Goal: Entertainment & Leisure: Consume media (video, audio)

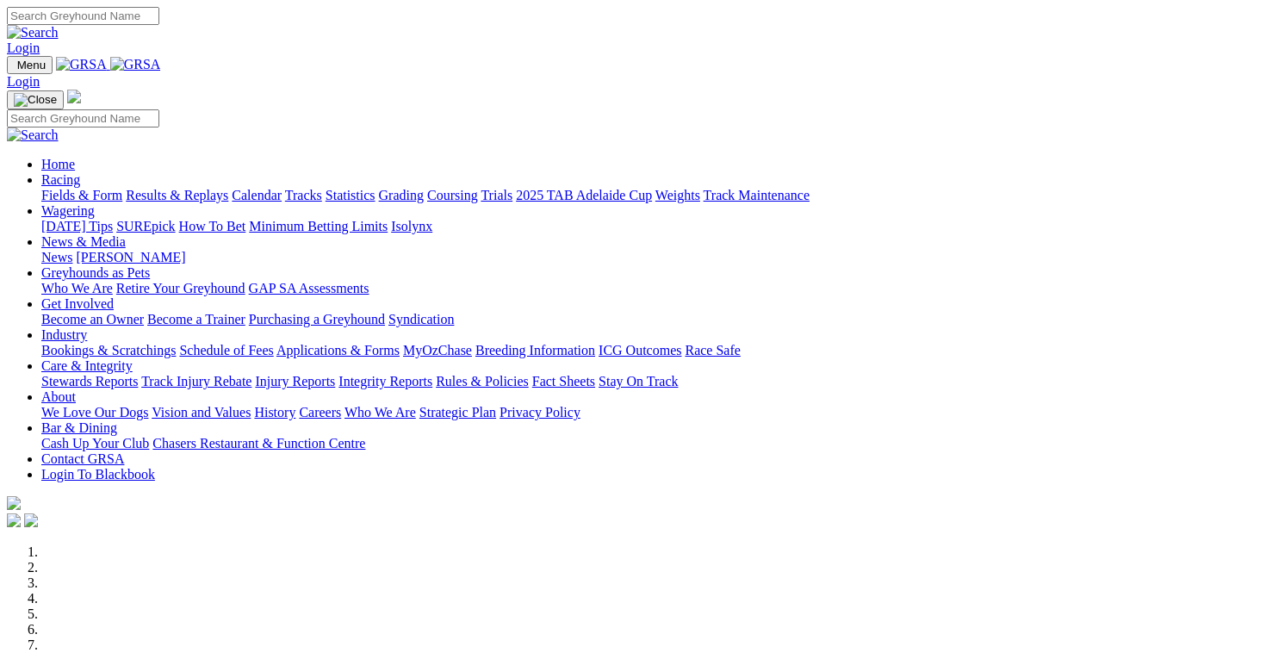
scroll to position [592, 0]
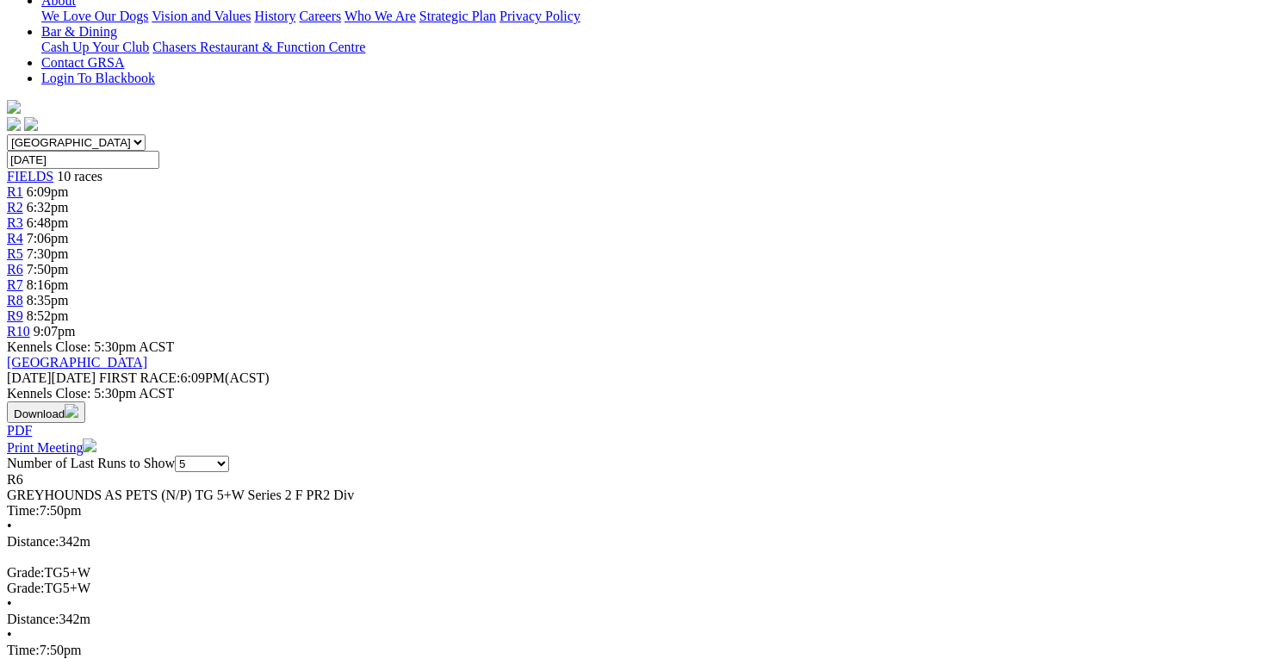
scroll to position [434, 0]
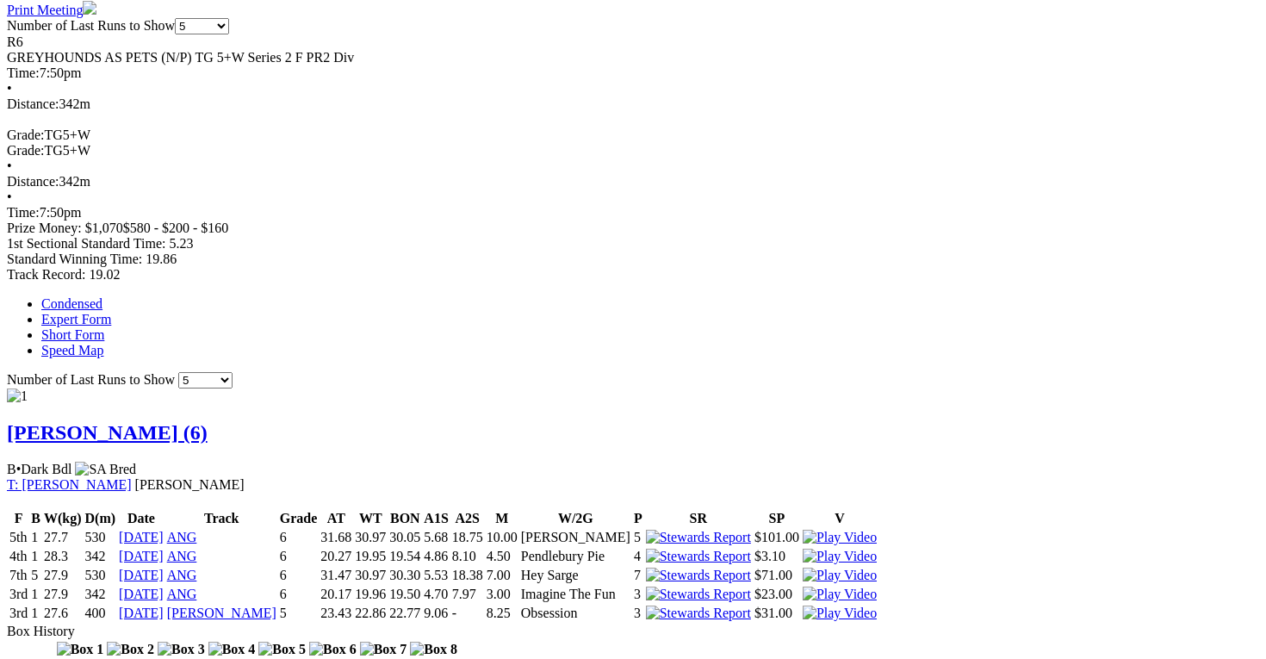
scroll to position [865, 0]
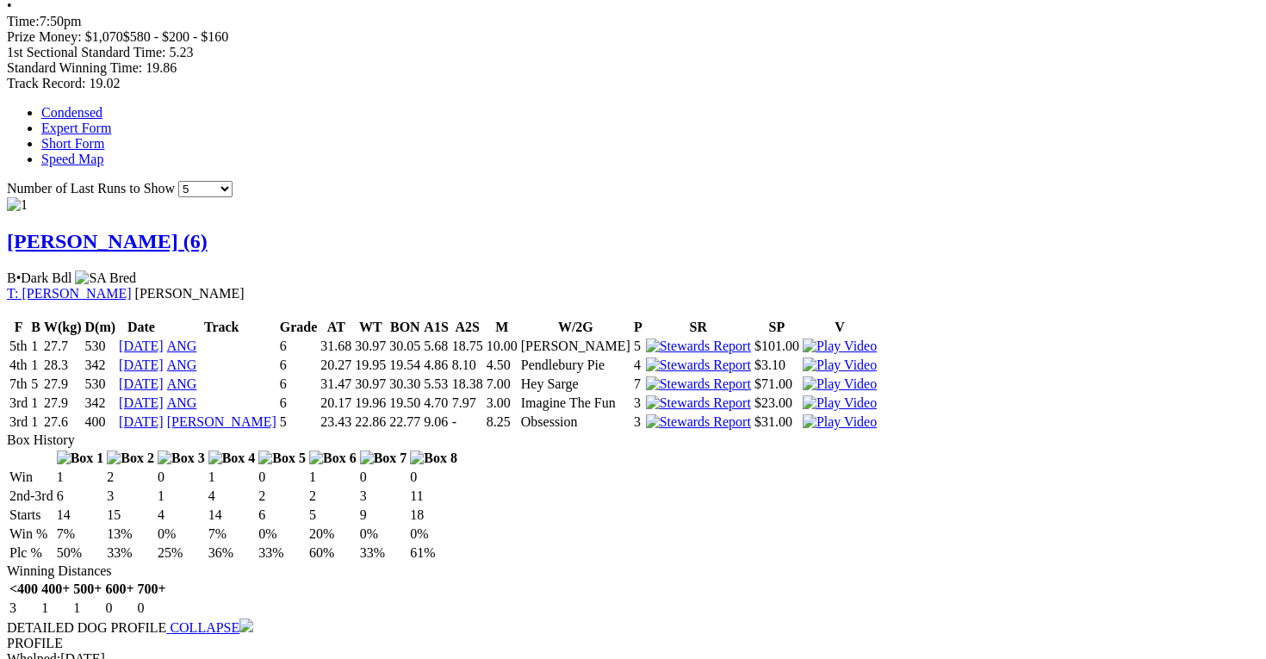
scroll to position [1057, 0]
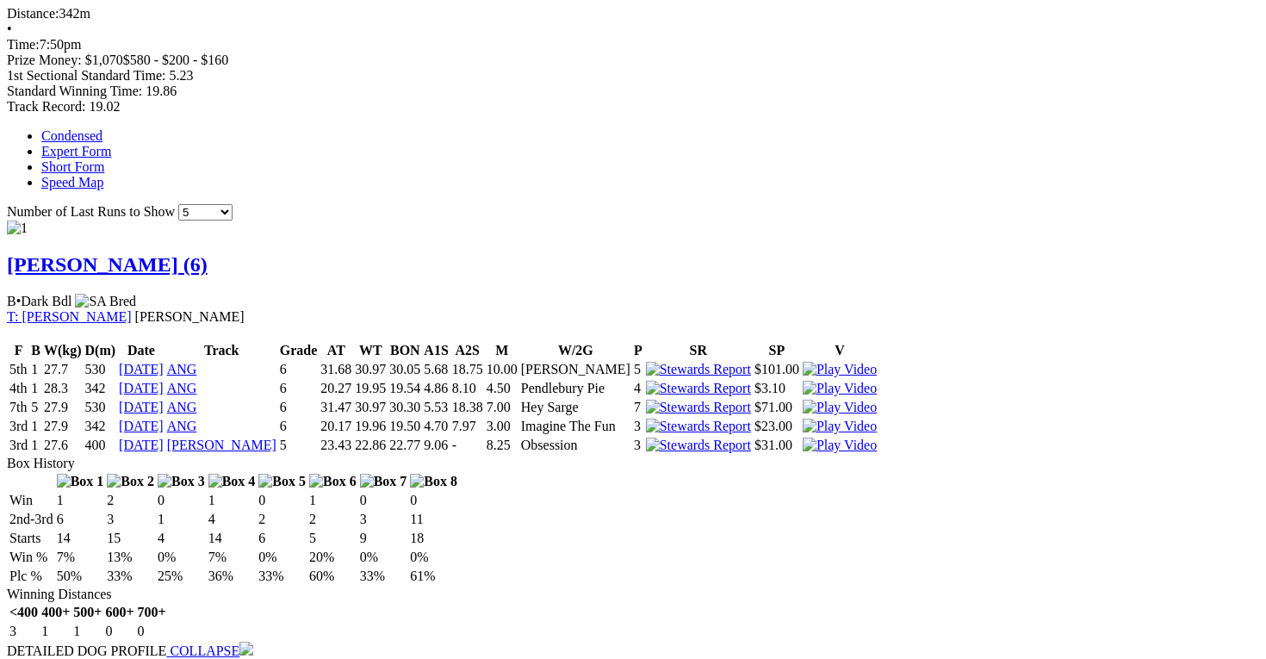
scroll to position [1054, 0]
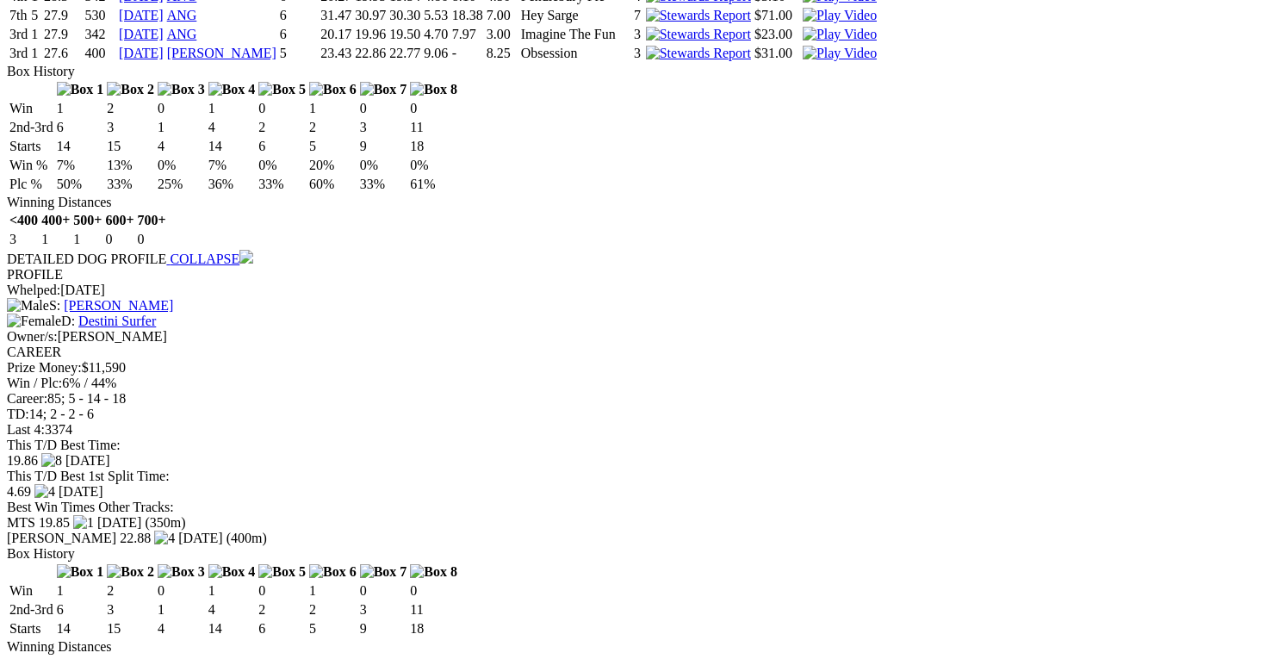
scroll to position [1427, 0]
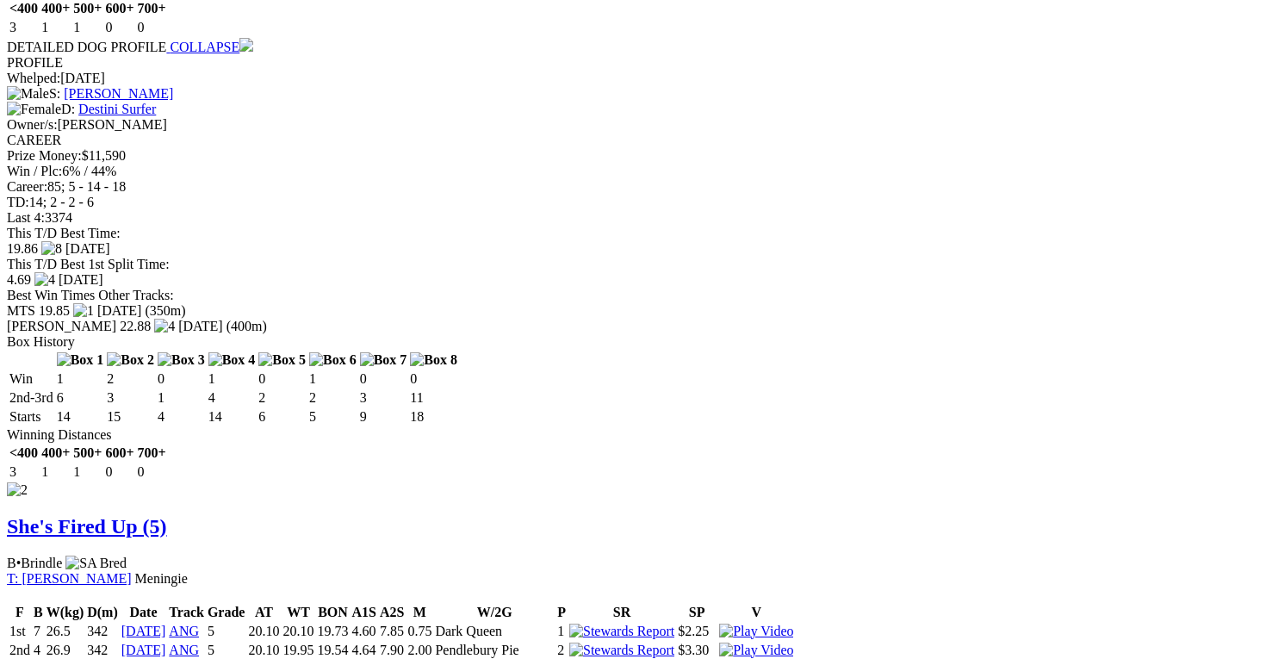
scroll to position [1712, 0]
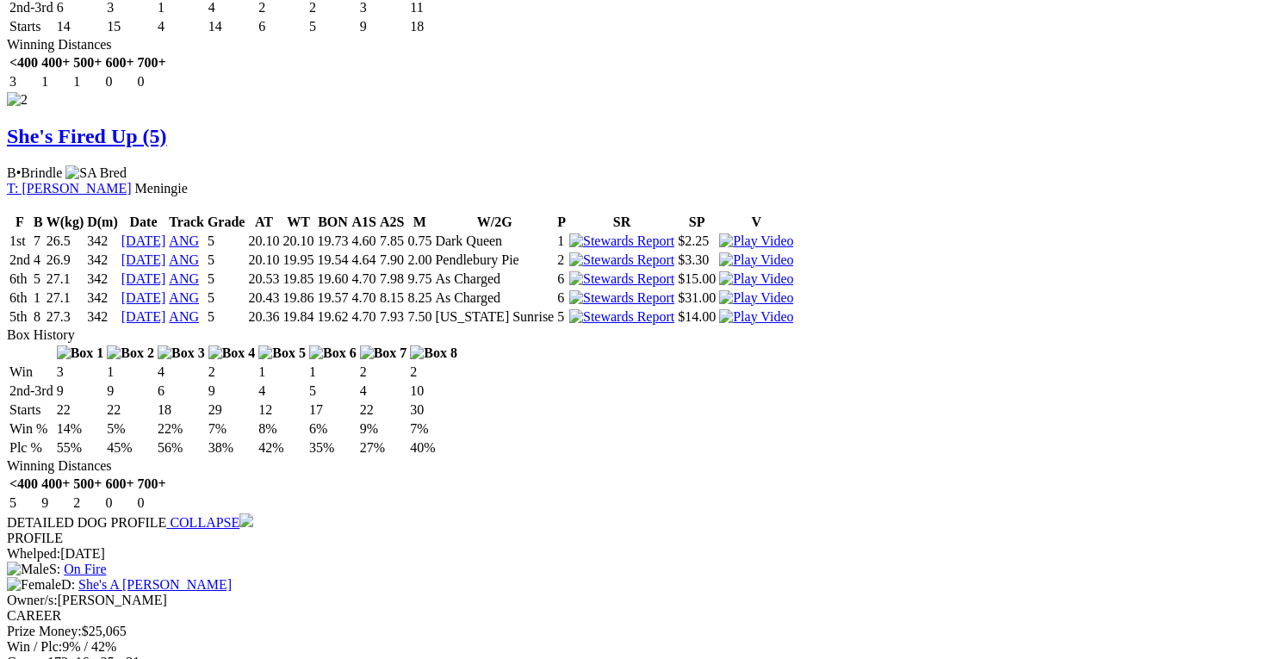
scroll to position [2027, 0]
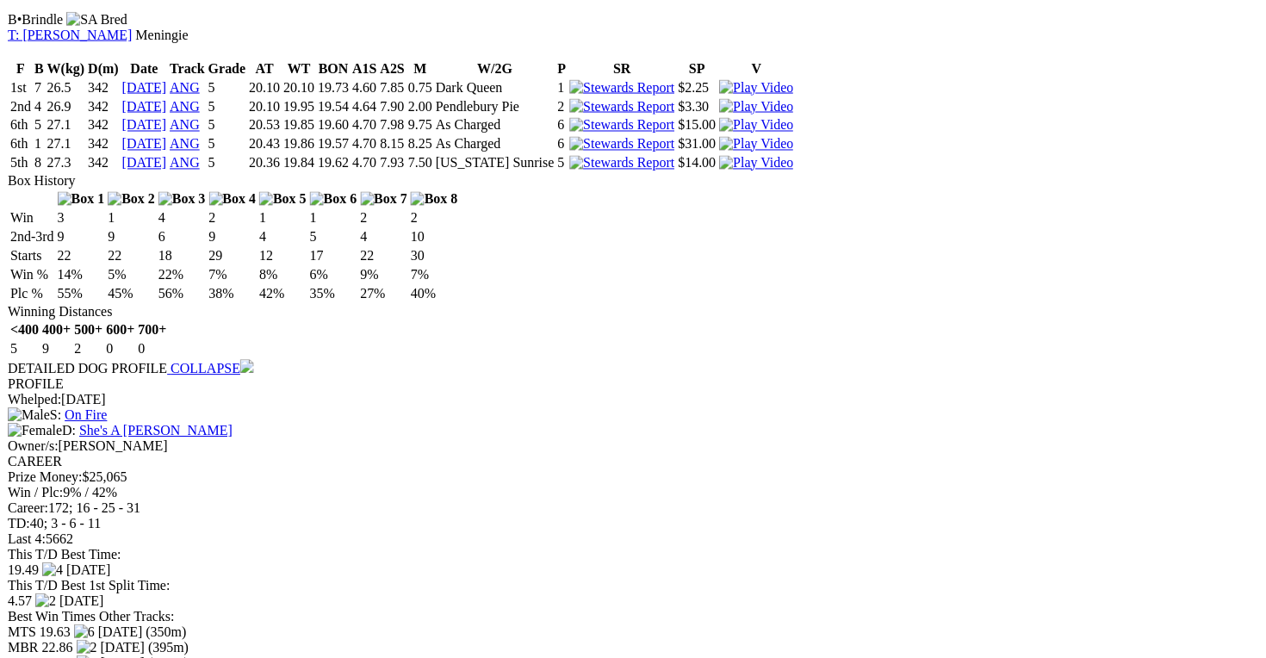
scroll to position [2203, 0]
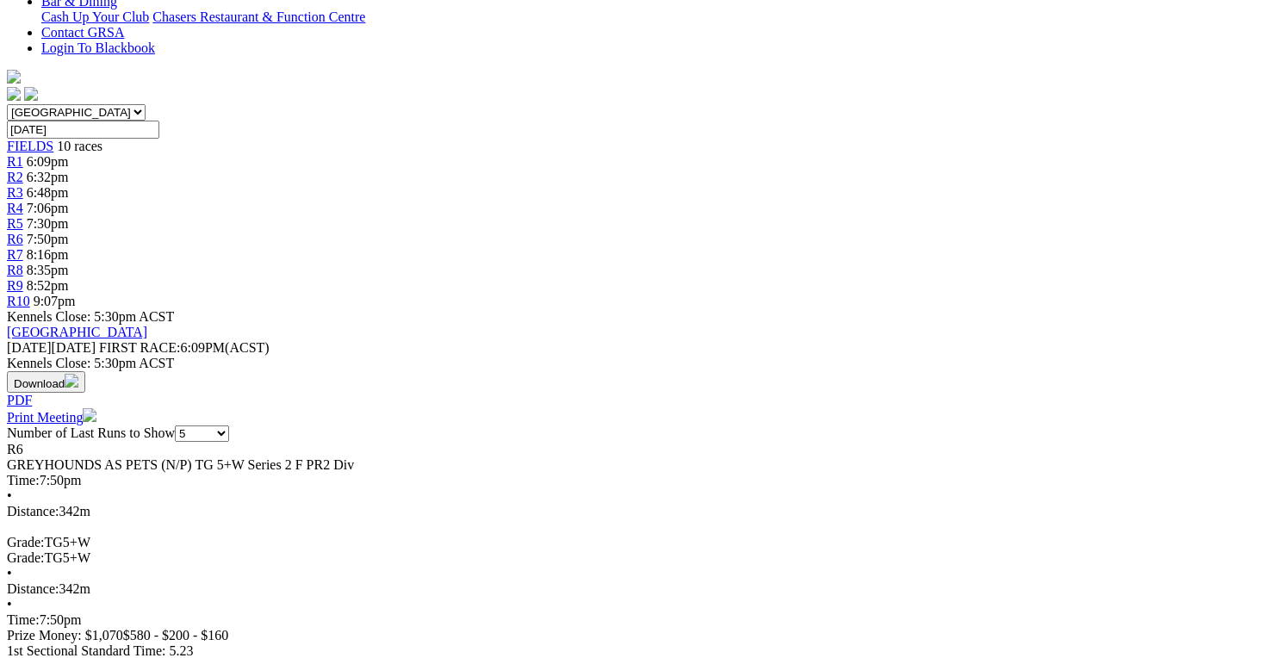
scroll to position [0, 0]
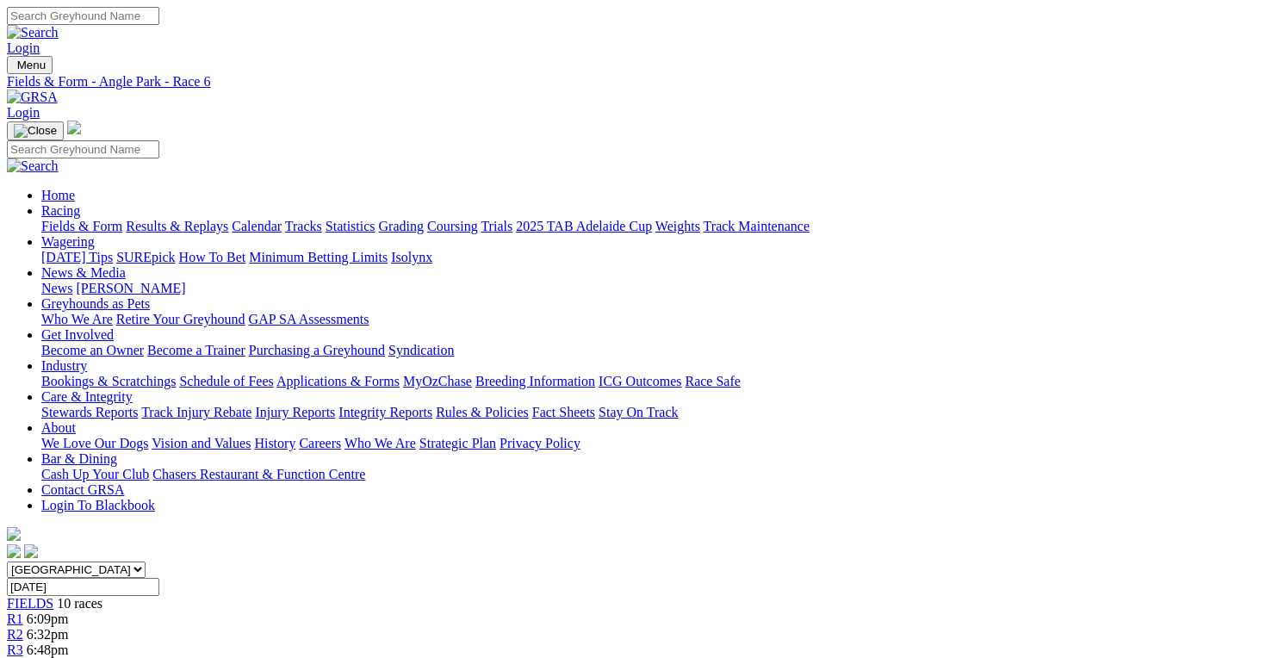
click at [845, 561] on div "South Australia New South Wales Northern Territory Queensland Tasmania Victoria…" at bounding box center [633, 663] width 1252 height 205
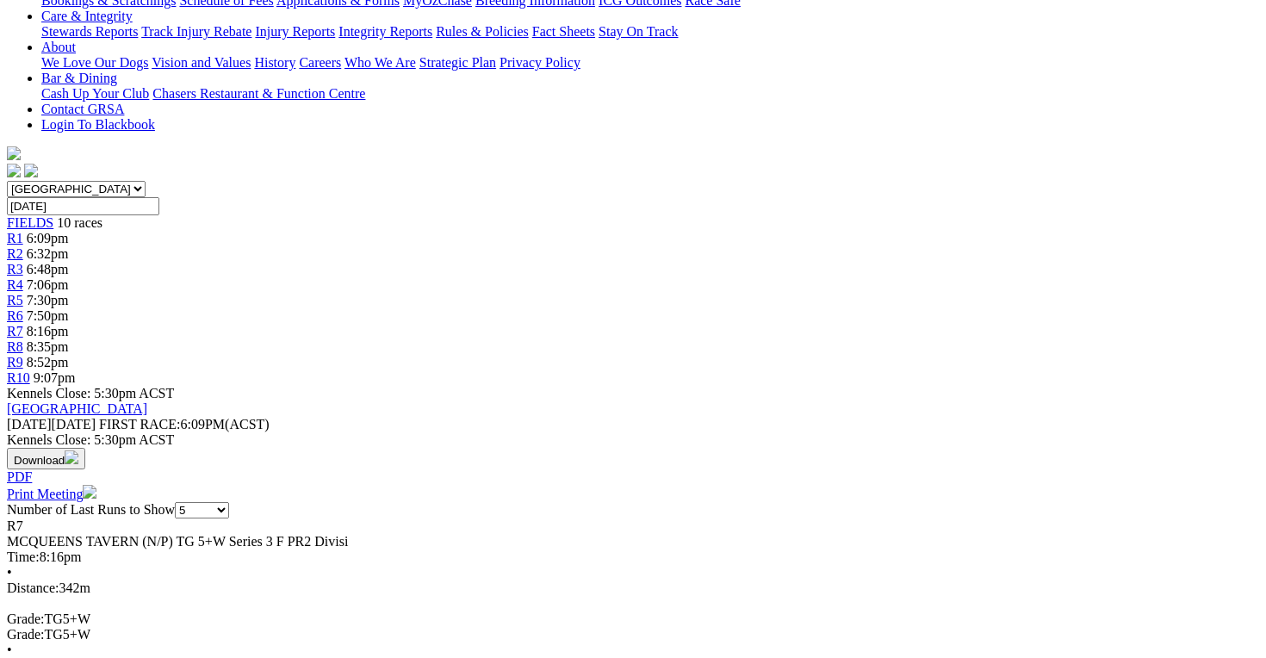
scroll to position [382, 0]
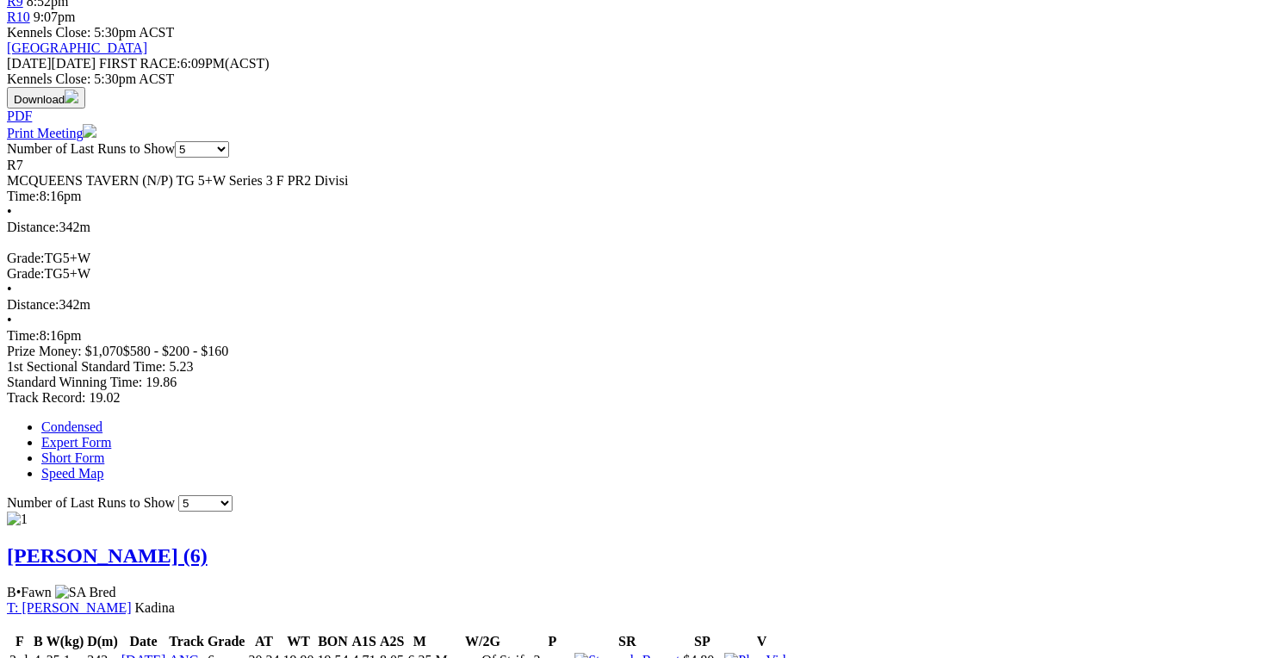
scroll to position [781, 0]
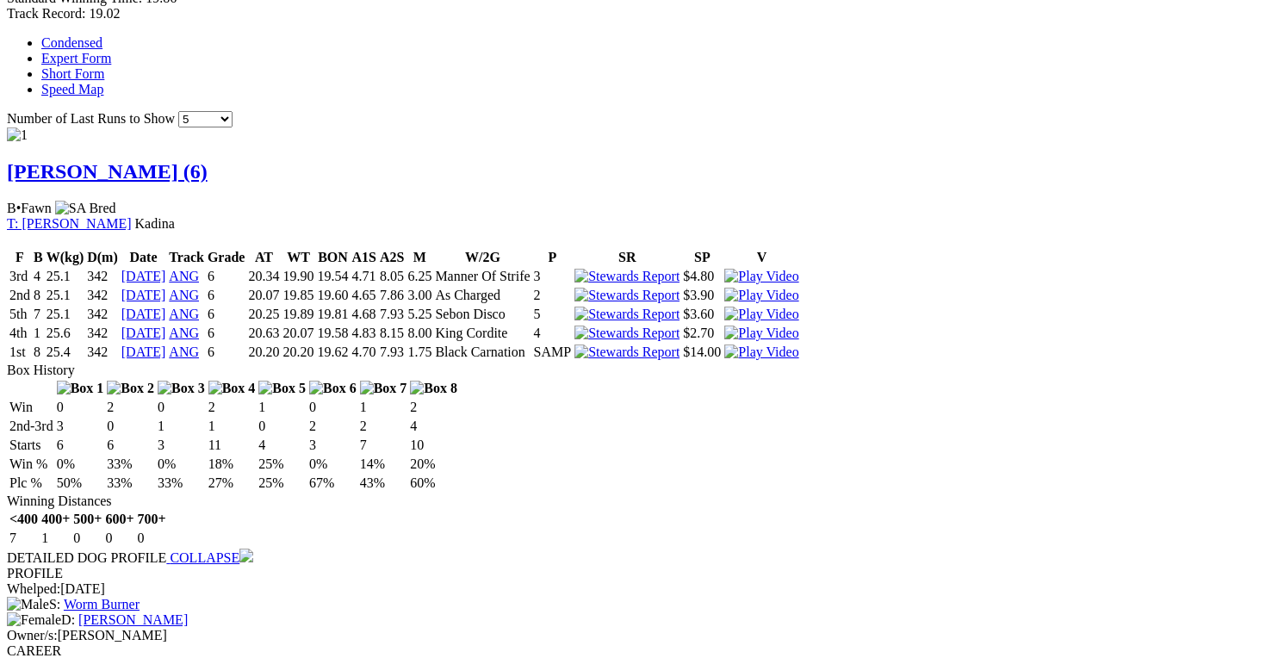
scroll to position [1128, 0]
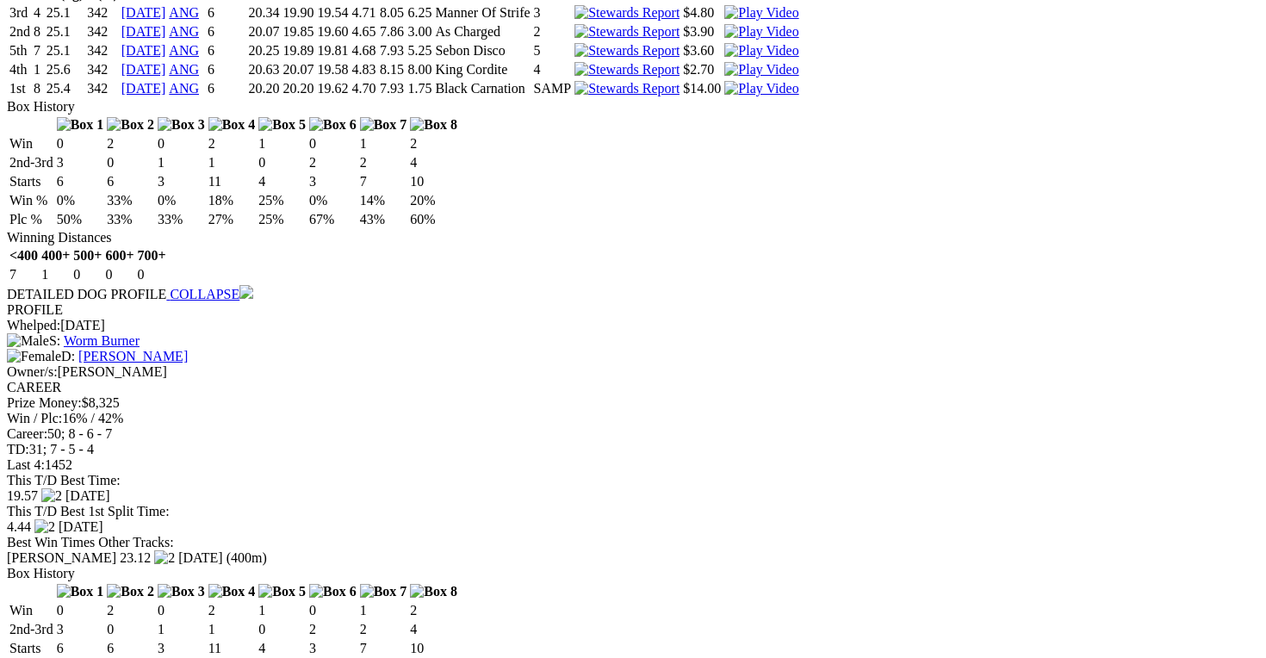
scroll to position [1391, 0]
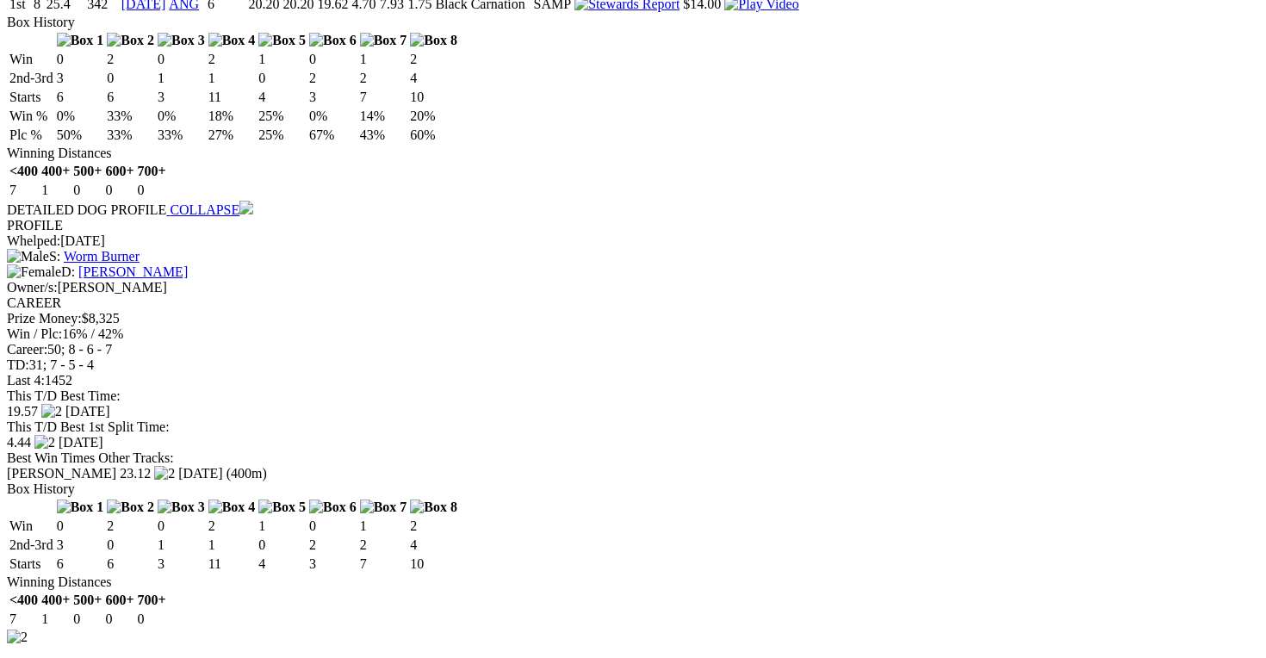
scroll to position [1474, 0]
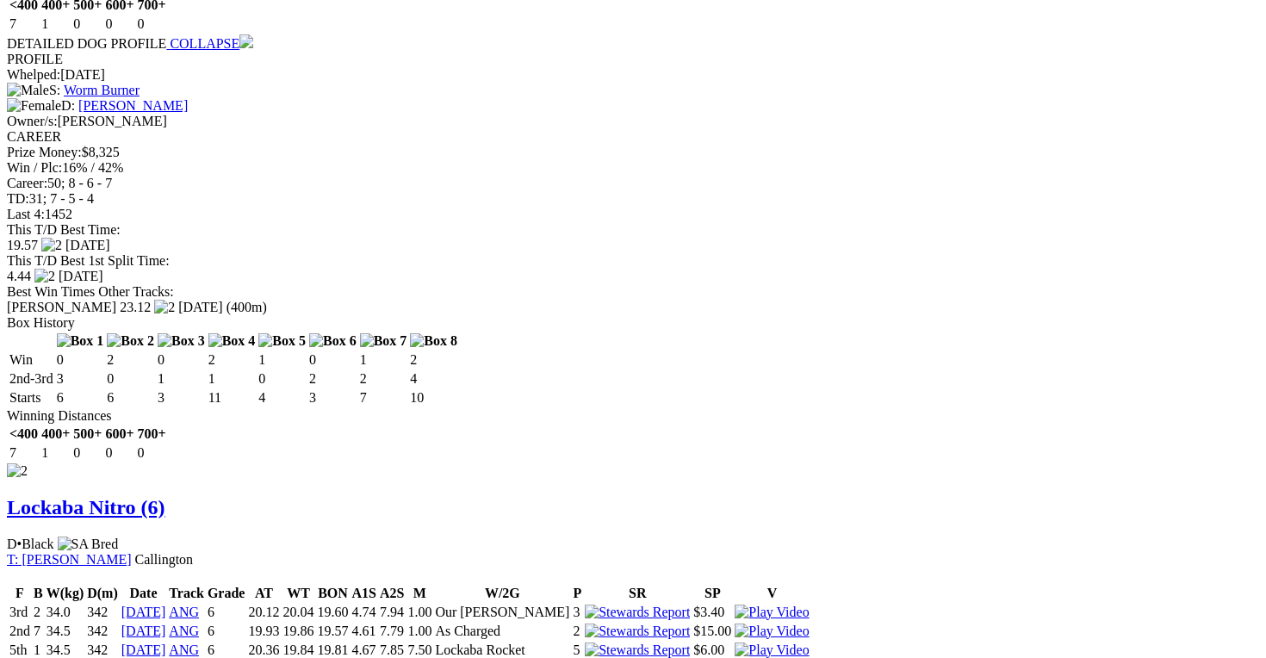
scroll to position [1638, 0]
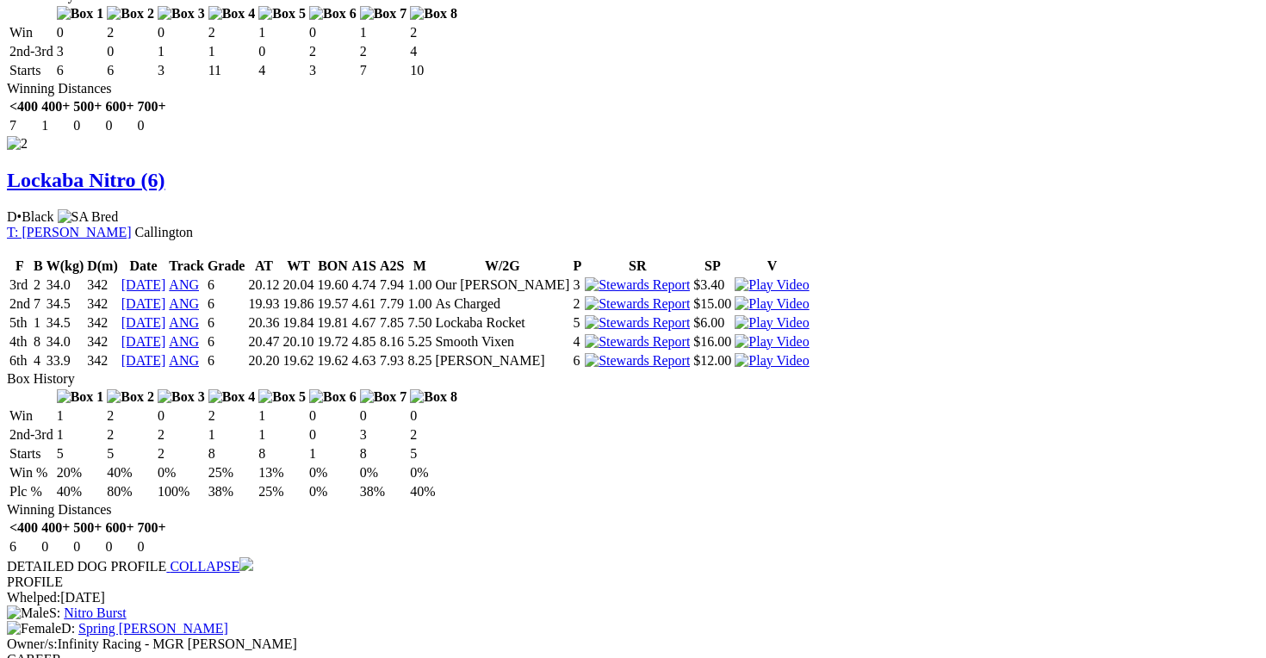
scroll to position [1970, 0]
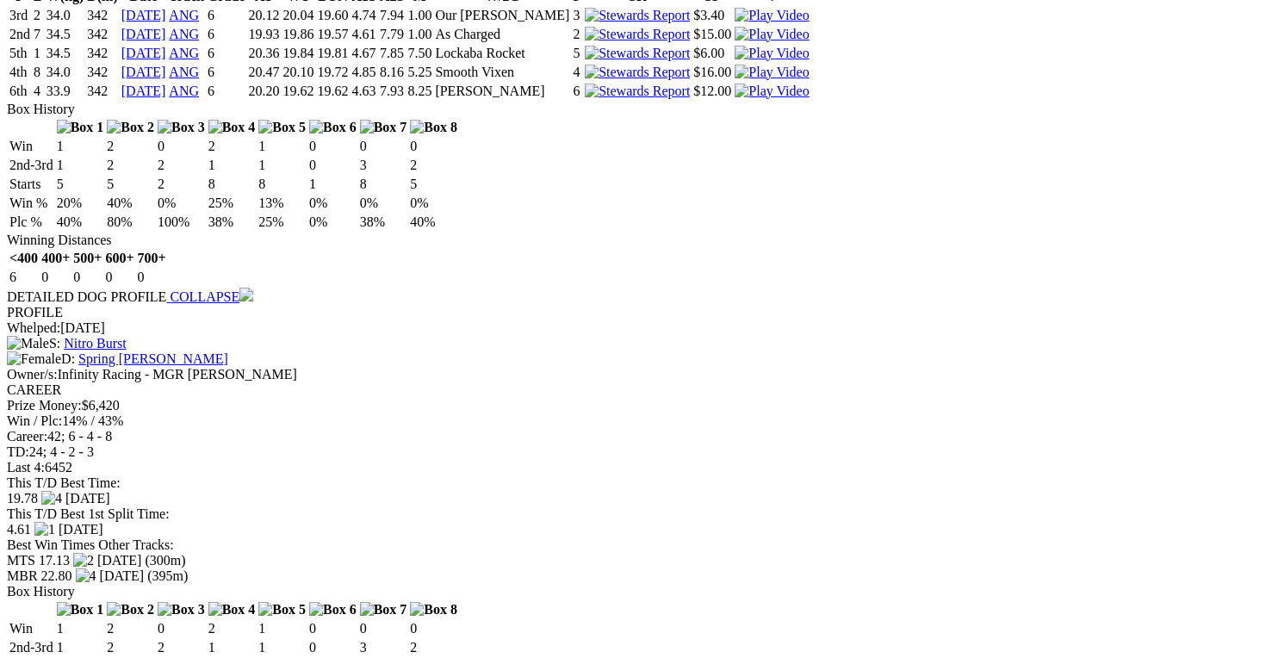
scroll to position [2238, 0]
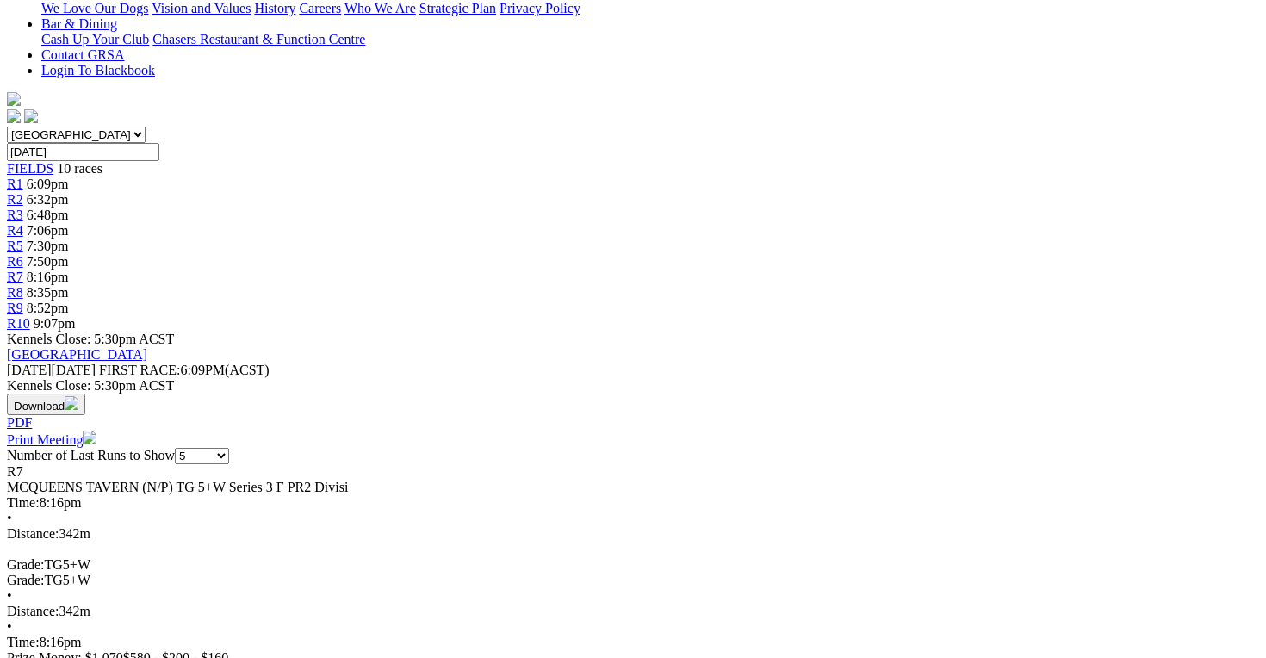
scroll to position [0, 0]
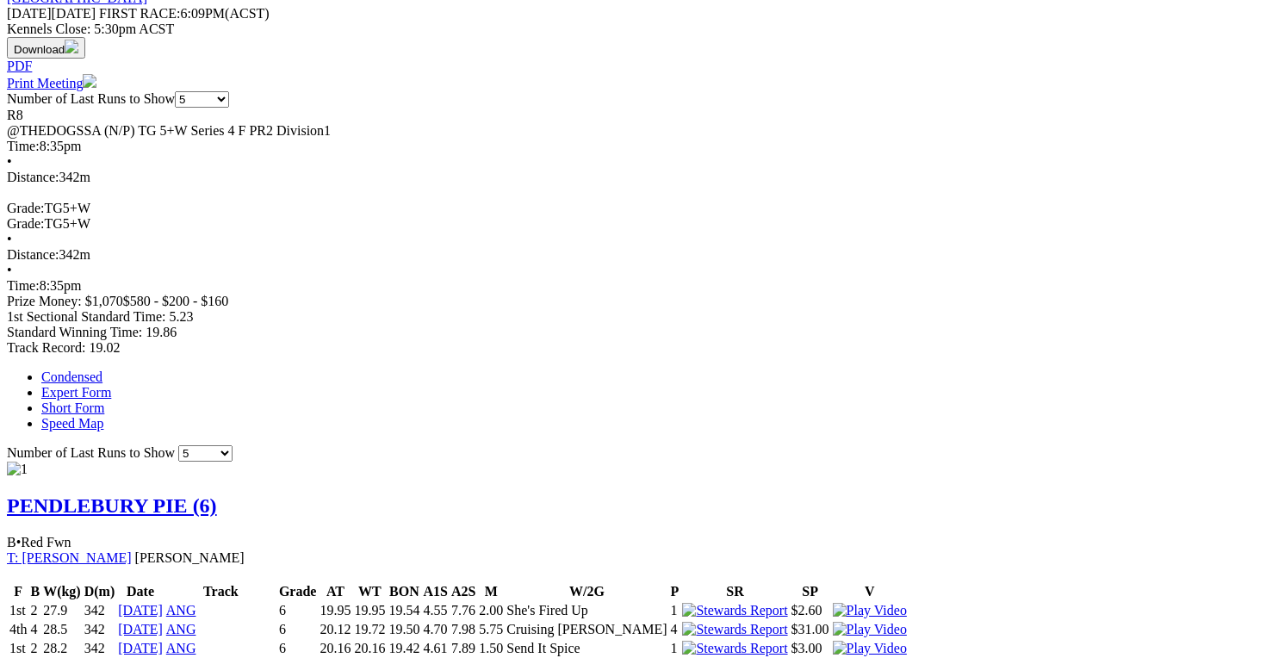
scroll to position [789, 0]
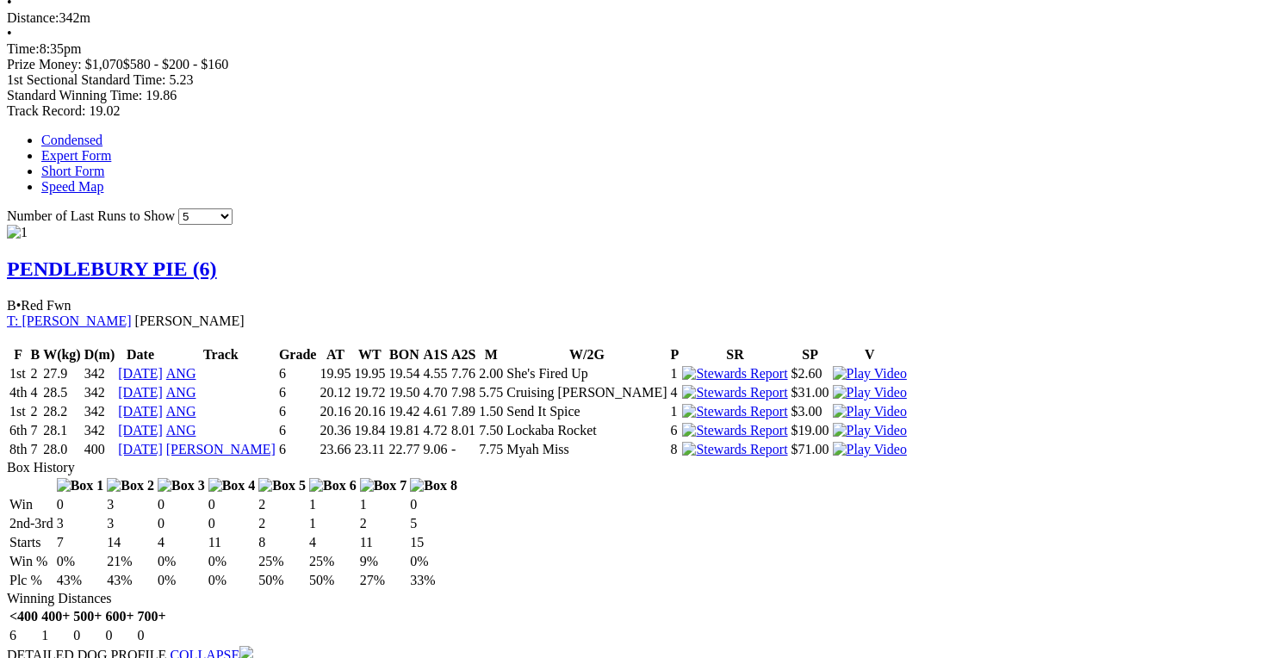
scroll to position [1062, 0]
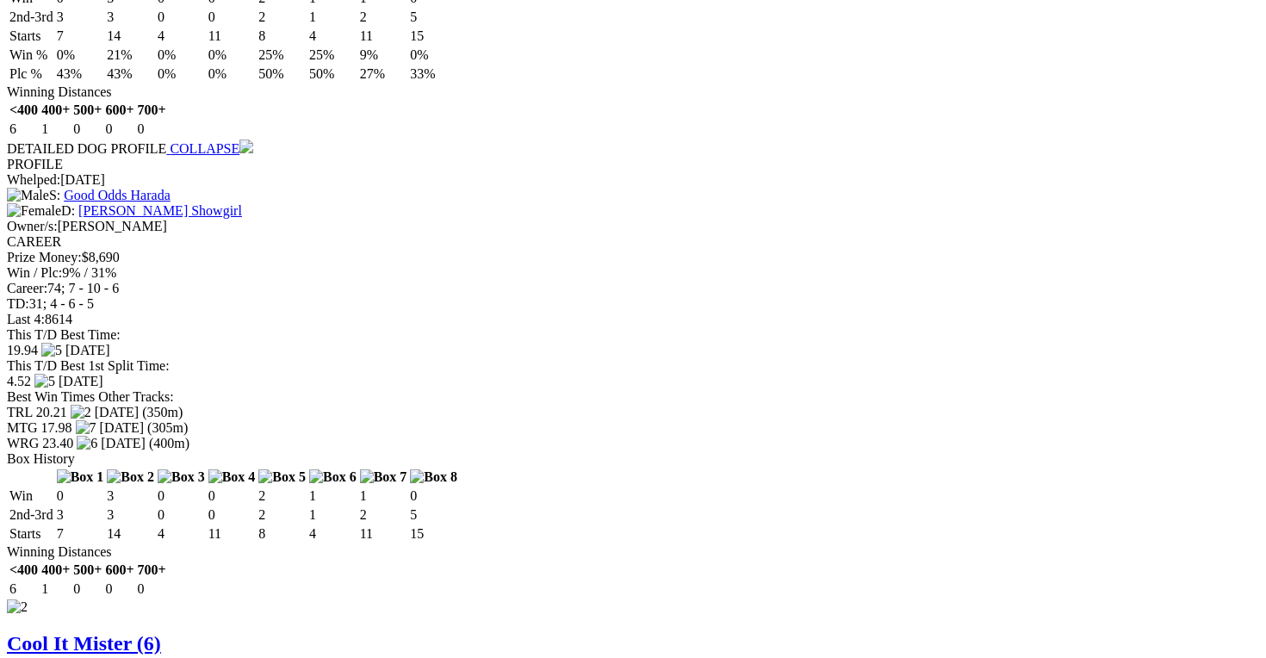
scroll to position [1536, 0]
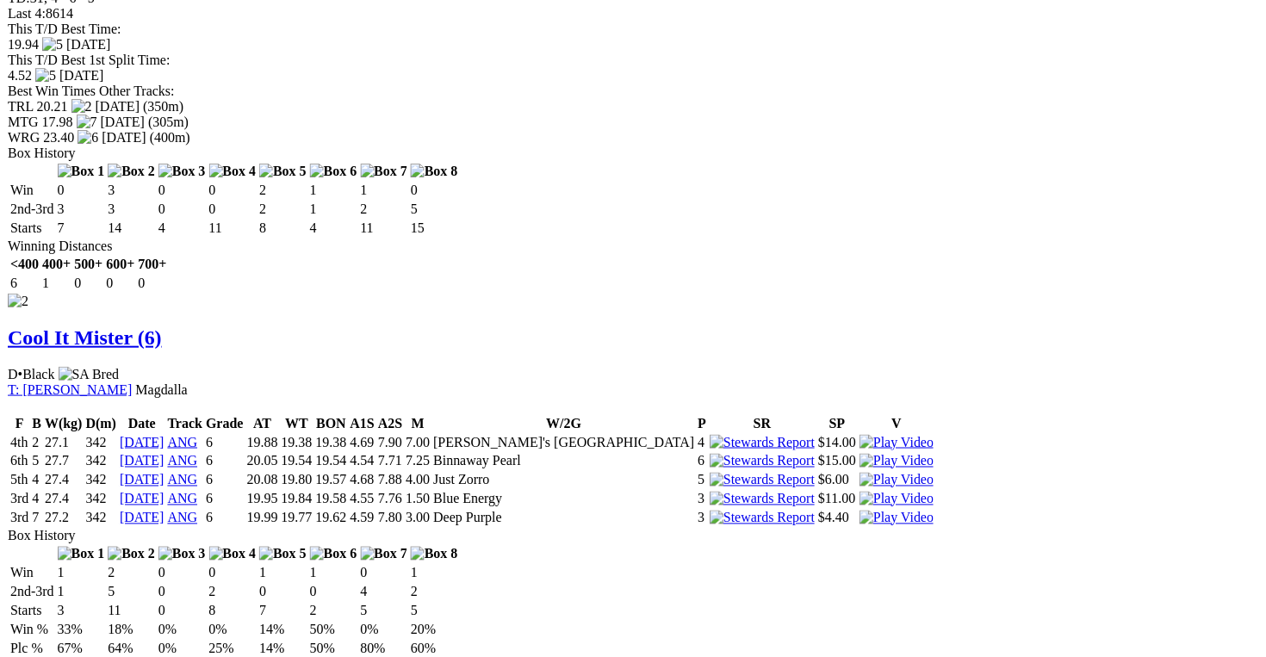
scroll to position [1844, 0]
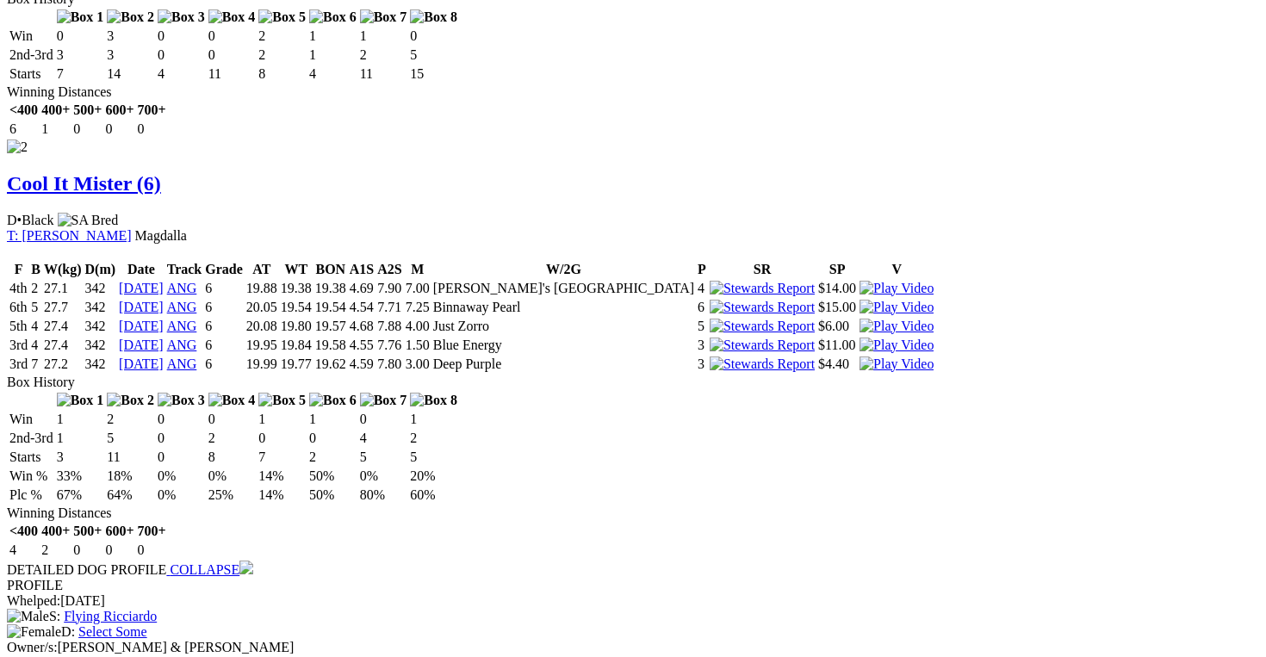
scroll to position [1997, 0]
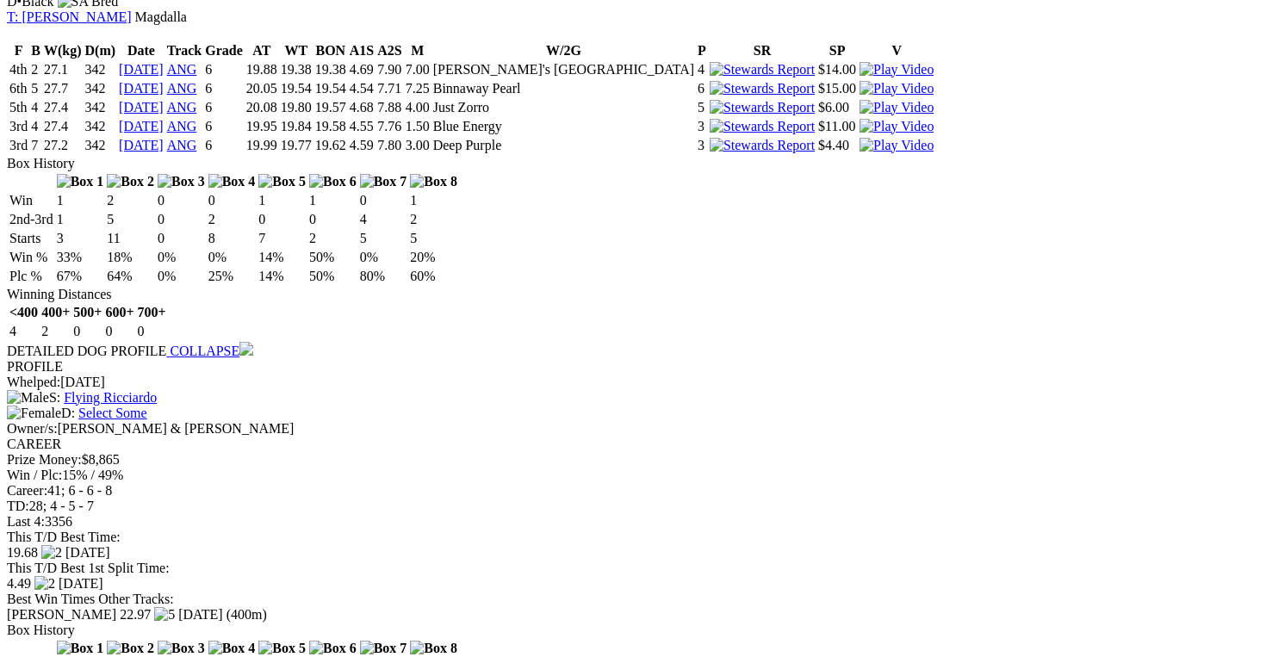
scroll to position [2215, 0]
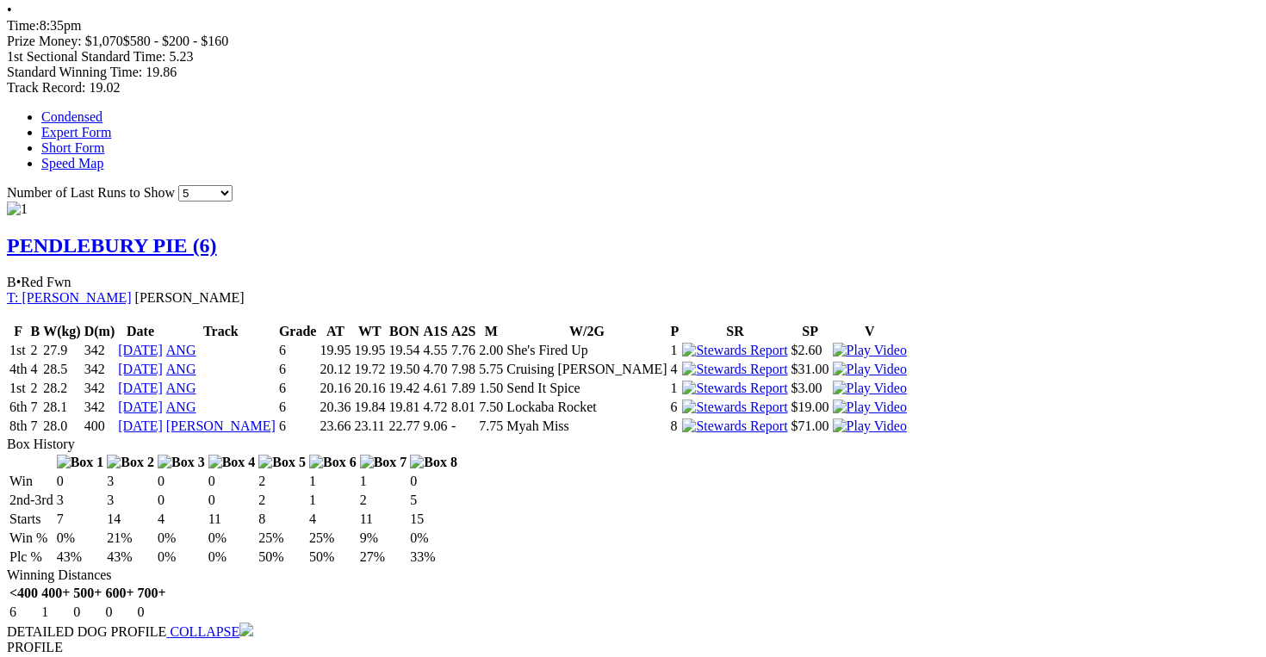
scroll to position [0, 0]
